Goal: Information Seeking & Learning: Understand process/instructions

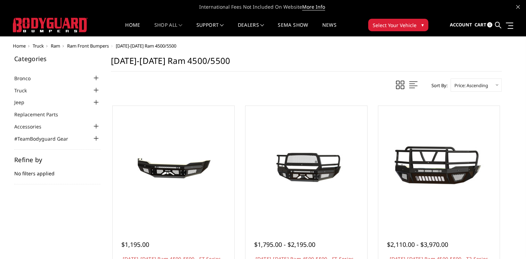
click at [57, 44] on span "Ram" at bounding box center [55, 46] width 9 height 6
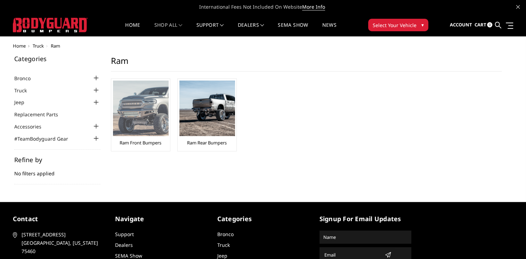
click at [135, 103] on img at bounding box center [141, 109] width 56 height 56
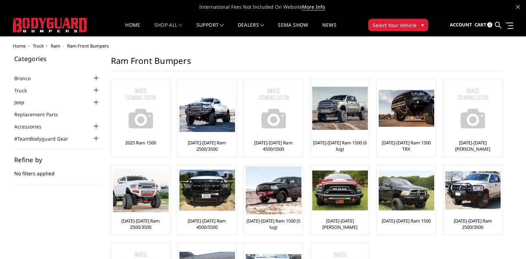
click at [96, 90] on div at bounding box center [96, 90] width 8 height 8
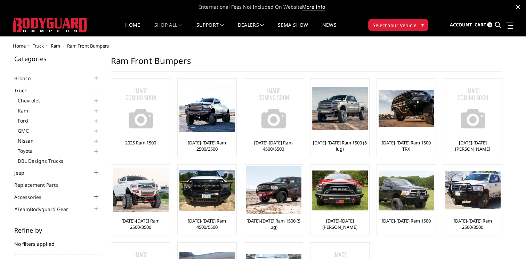
click at [95, 110] on div at bounding box center [96, 111] width 8 height 8
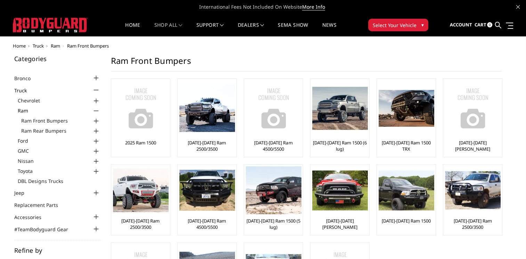
click at [96, 121] on div at bounding box center [96, 121] width 8 height 8
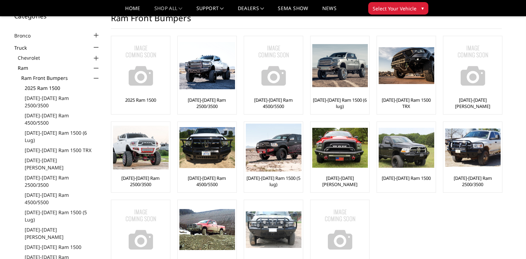
scroll to position [35, 0]
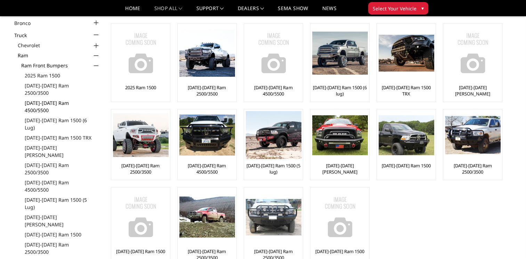
click at [68, 99] on link "[DATE]-[DATE] Ram 4500/5500" at bounding box center [63, 106] width 76 height 15
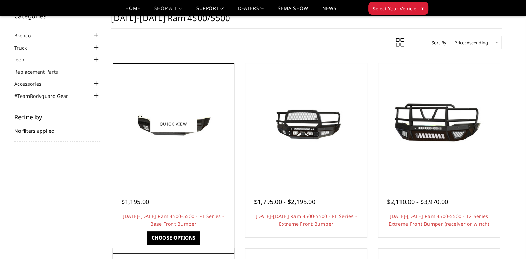
scroll to position [35, 0]
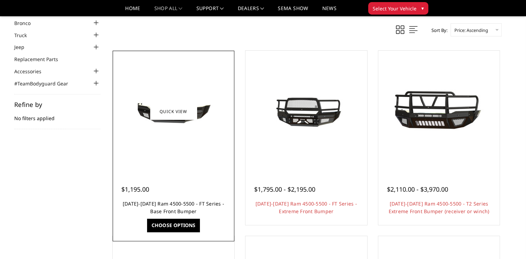
click at [165, 206] on link "2019-2025 Ram 4500-5500 - FT Series - Base Front Bumper" at bounding box center [174, 208] width 102 height 14
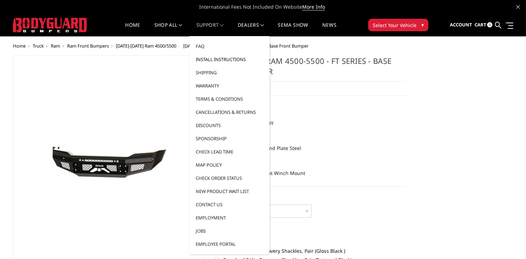
click at [217, 60] on link "Install Instructions" at bounding box center [229, 59] width 74 height 13
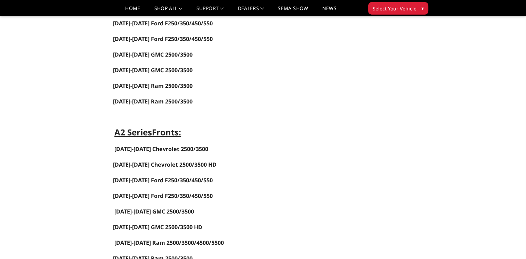
scroll to position [382, 0]
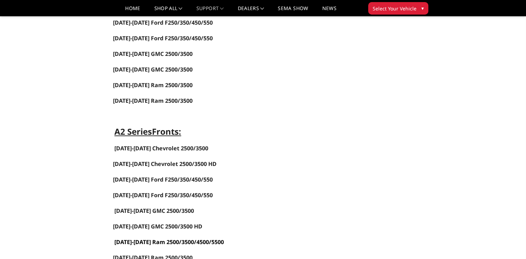
click at [193, 238] on link "[DATE]-[DATE] Ram 2500/3500/4500/5500" at bounding box center [168, 242] width 109 height 8
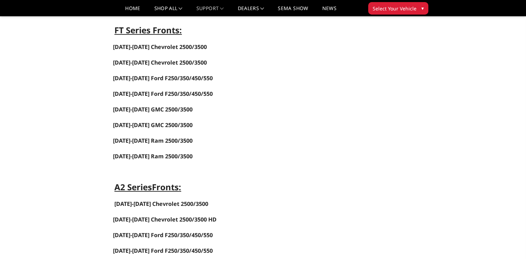
scroll to position [278, 0]
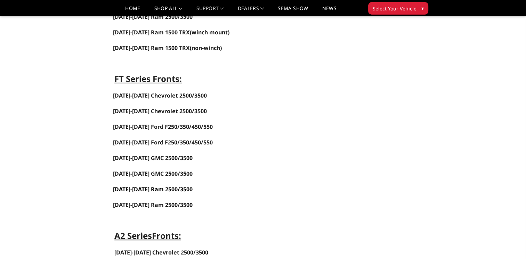
click at [145, 186] on link "[DATE]-[DATE] Ram 2500/3500" at bounding box center [153, 190] width 80 height 8
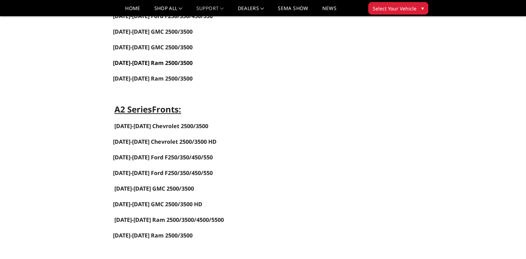
scroll to position [417, 0]
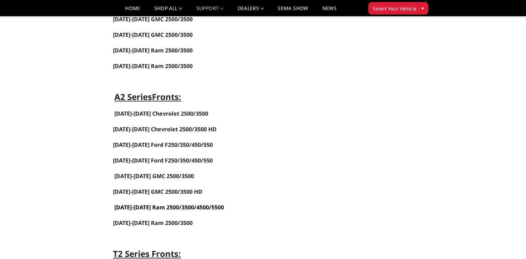
click at [192, 204] on link "[DATE]-[DATE] Ram 2500/3500/4500/5500" at bounding box center [168, 208] width 109 height 8
